Goal: Transaction & Acquisition: Purchase product/service

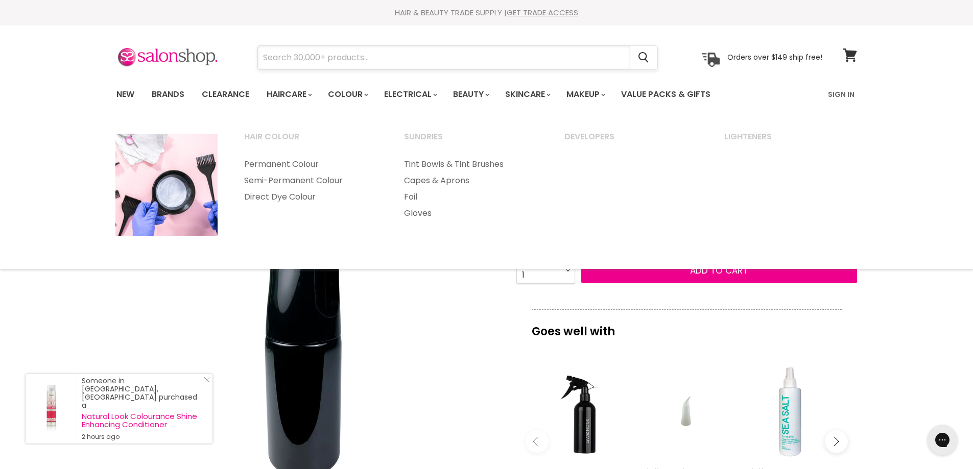
click at [353, 51] on input "Search" at bounding box center [444, 57] width 372 height 23
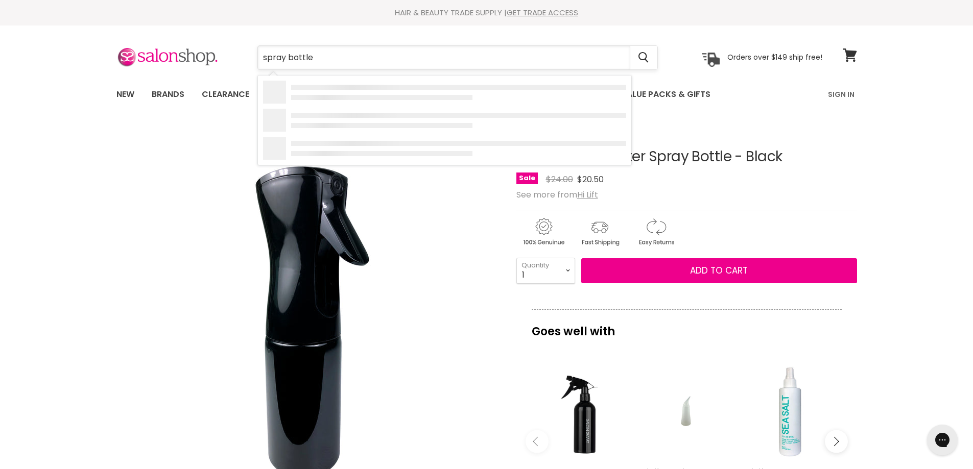
type input "spray bottles"
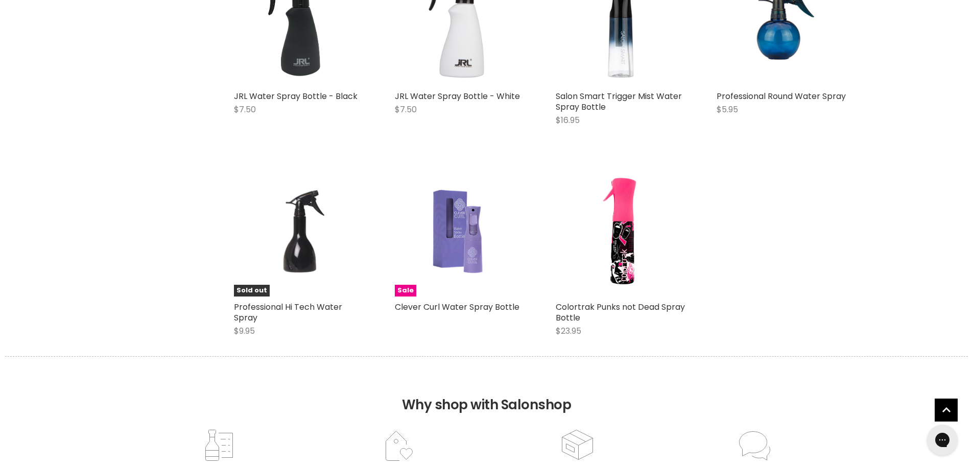
scroll to position [1157, 0]
